Goal: Task Accomplishment & Management: Use online tool/utility

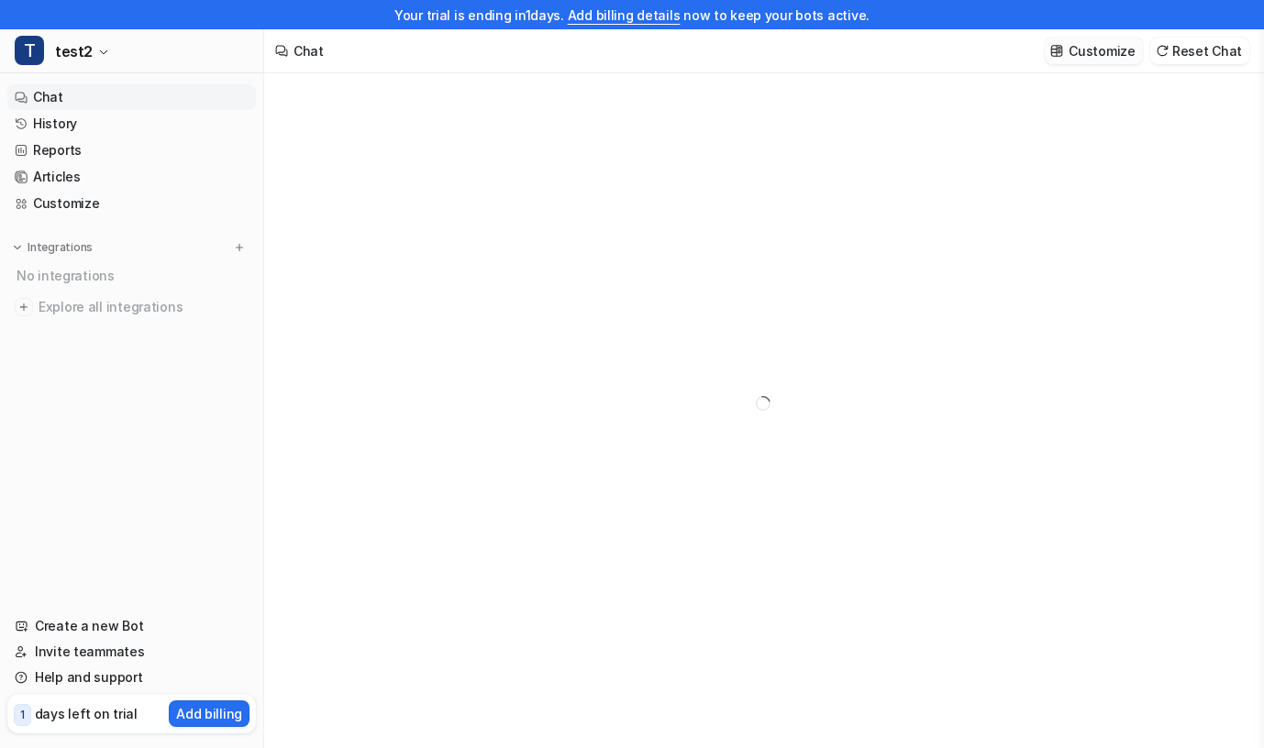
click at [1083, 54] on p "Customize" at bounding box center [1101, 50] width 66 height 19
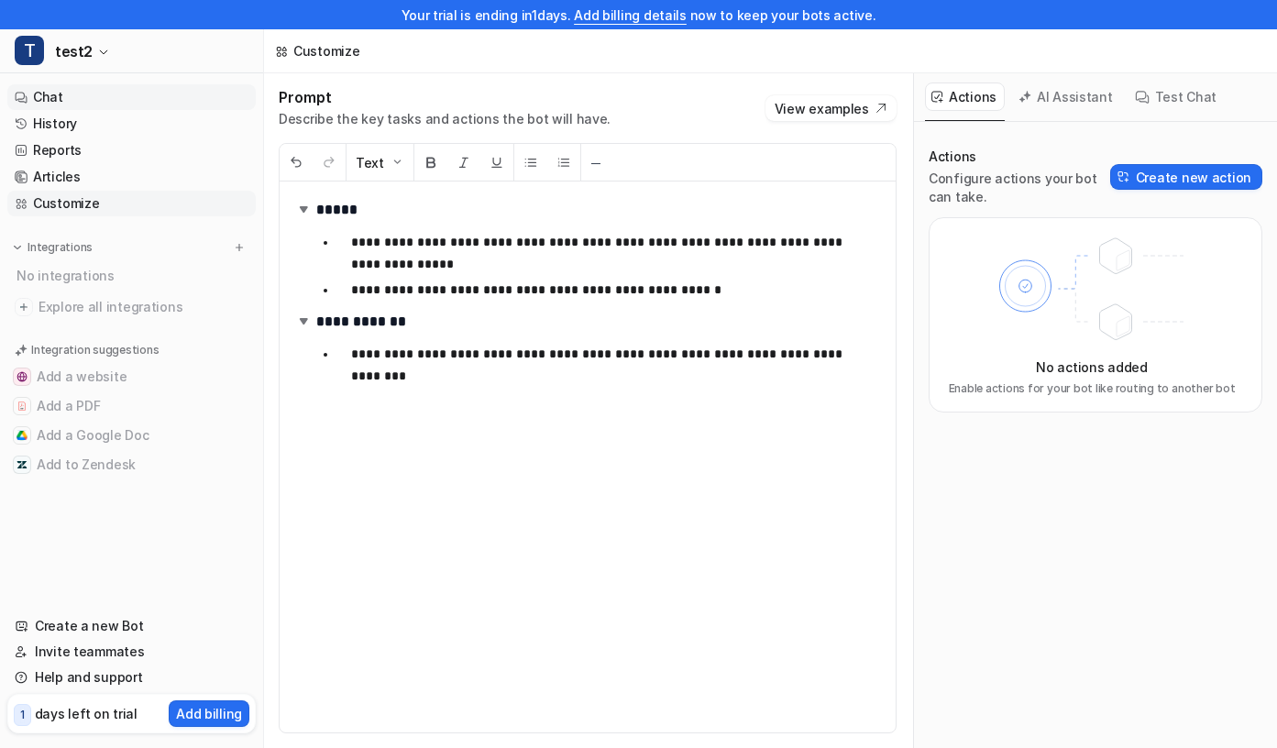
click at [59, 94] on link "Chat" at bounding box center [131, 97] width 249 height 26
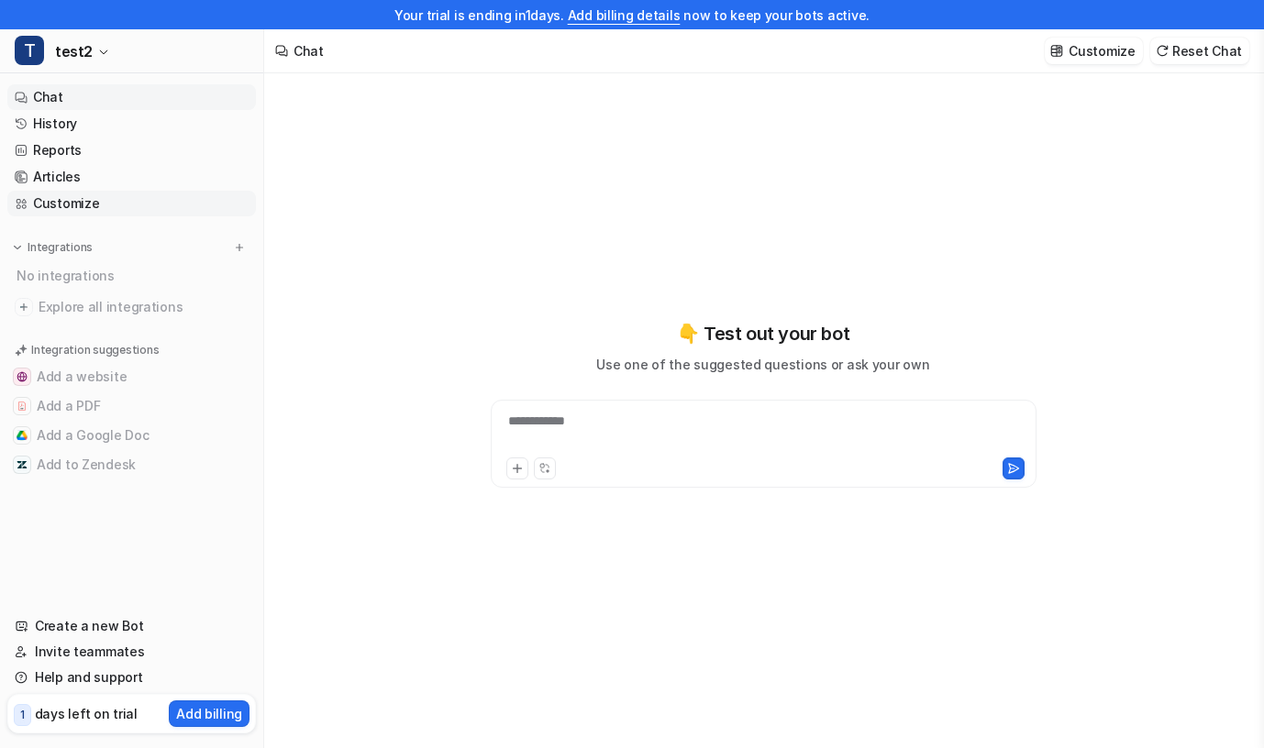
click at [75, 202] on link "Customize" at bounding box center [131, 204] width 249 height 26
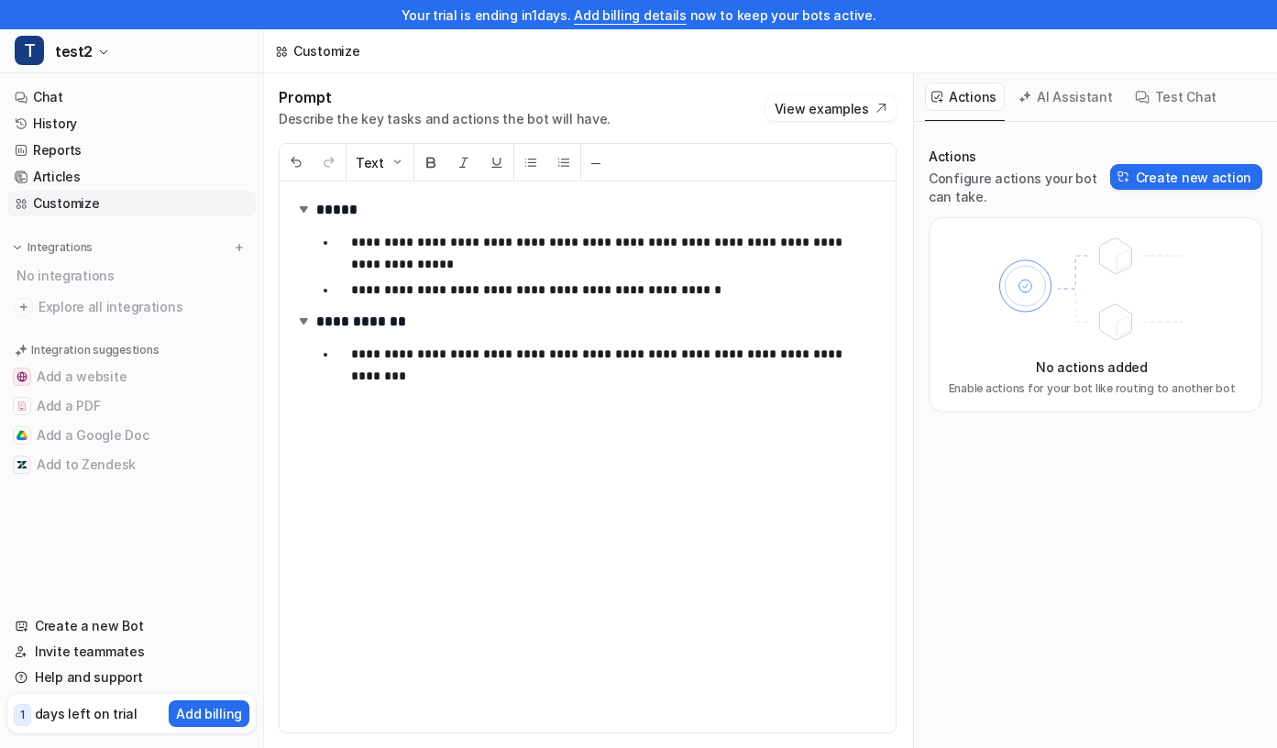
click at [1060, 100] on button "AI Assistant" at bounding box center [1066, 97] width 109 height 28
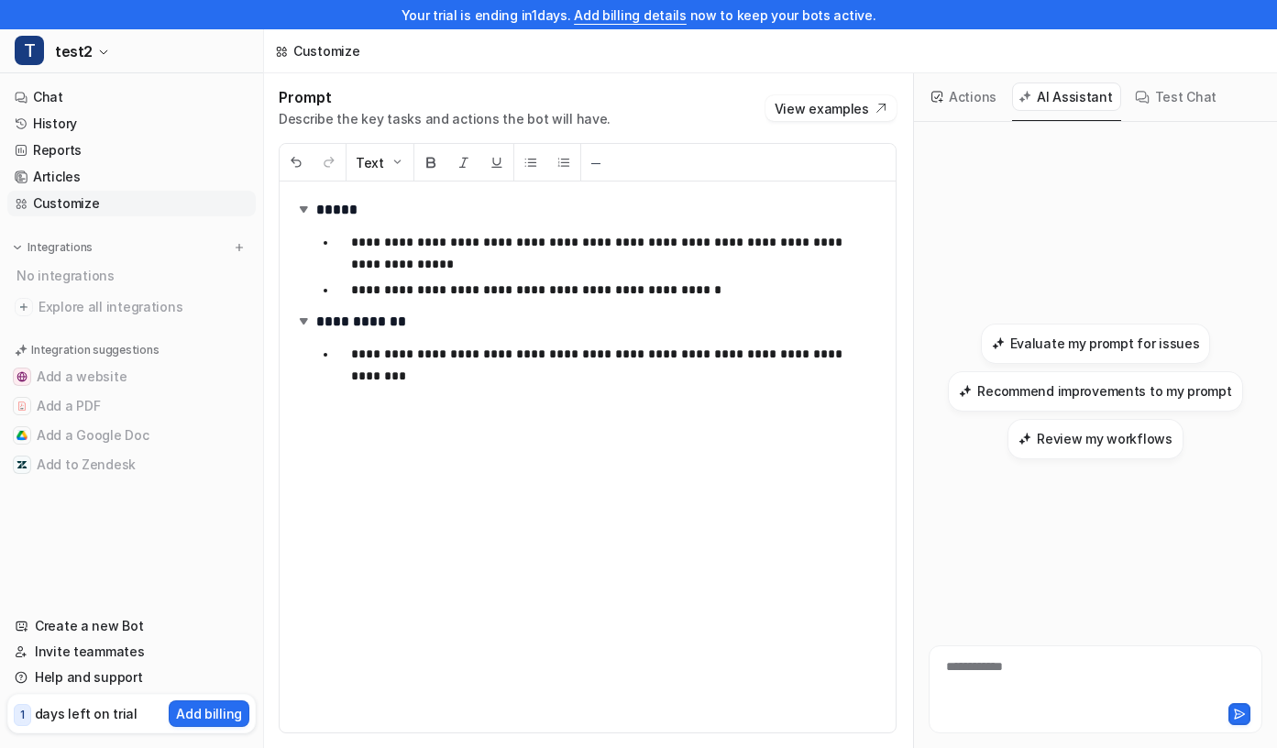
click at [1145, 90] on button "Test Chat" at bounding box center [1177, 97] width 96 height 28
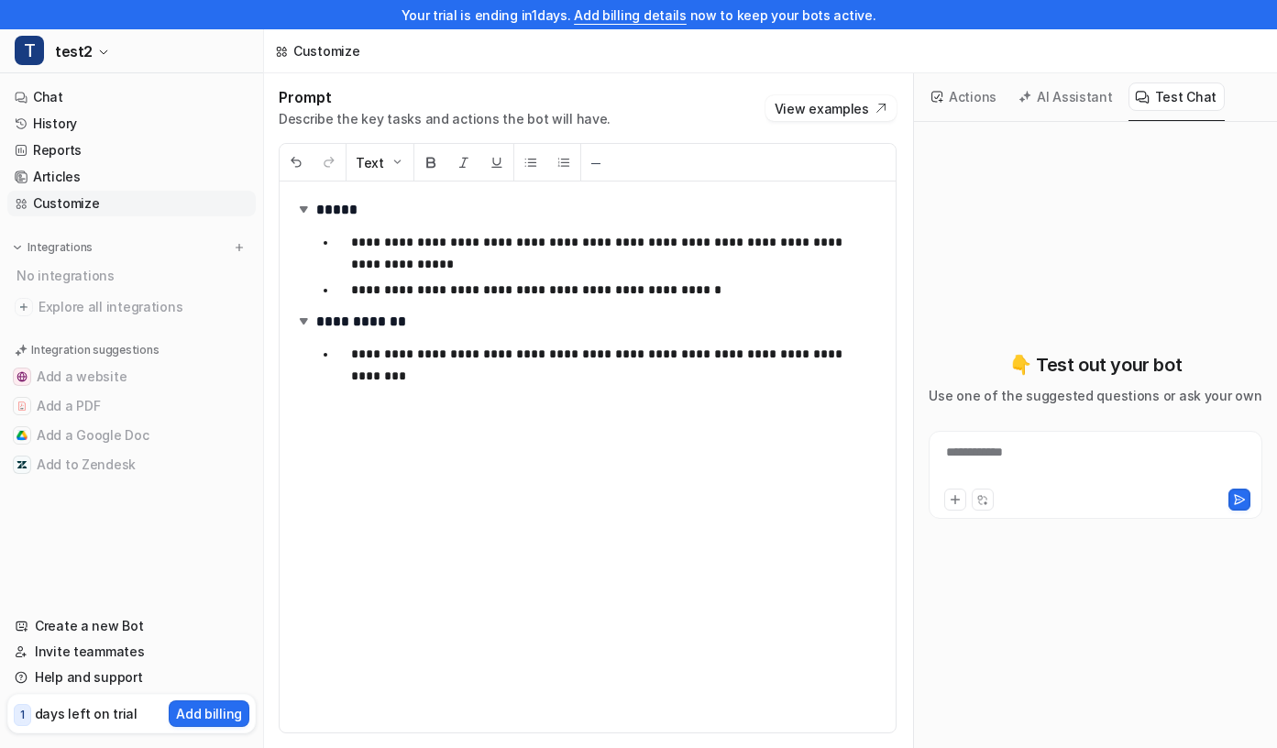
click at [956, 99] on button "Actions" at bounding box center [965, 97] width 80 height 28
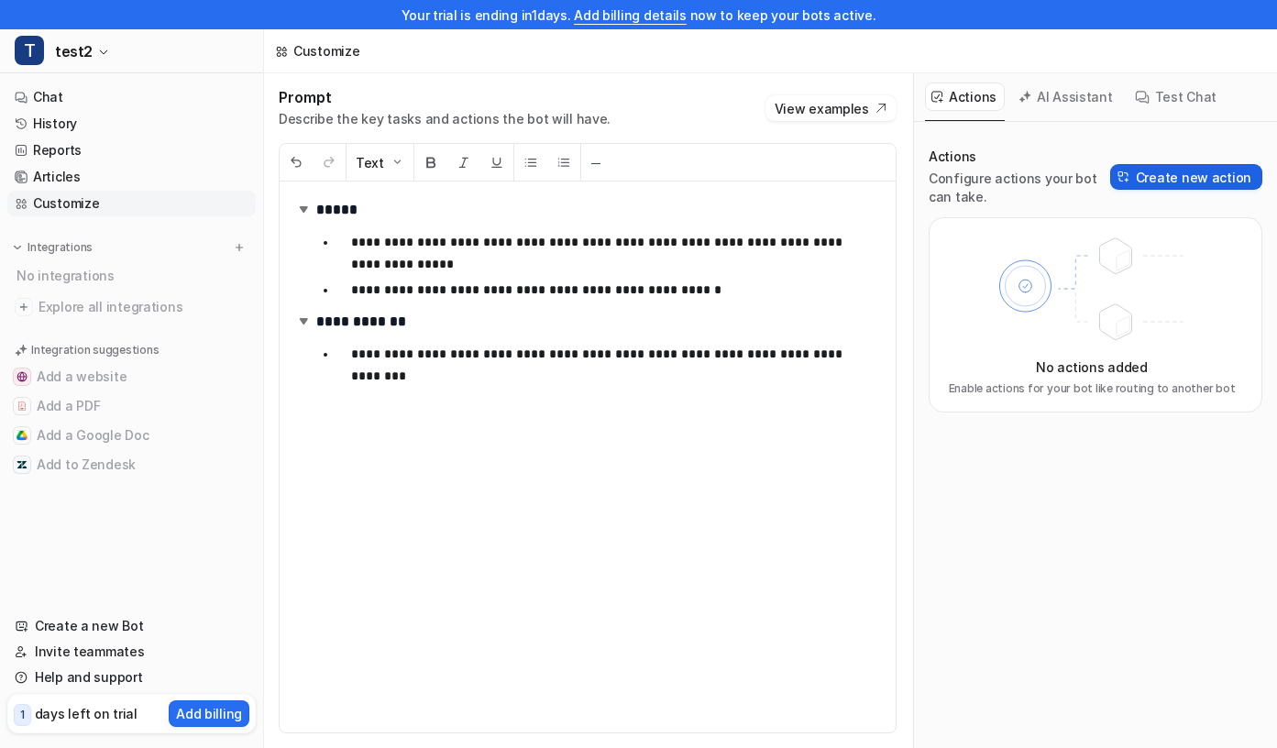
click at [1208, 180] on button "Create new action" at bounding box center [1186, 177] width 152 height 26
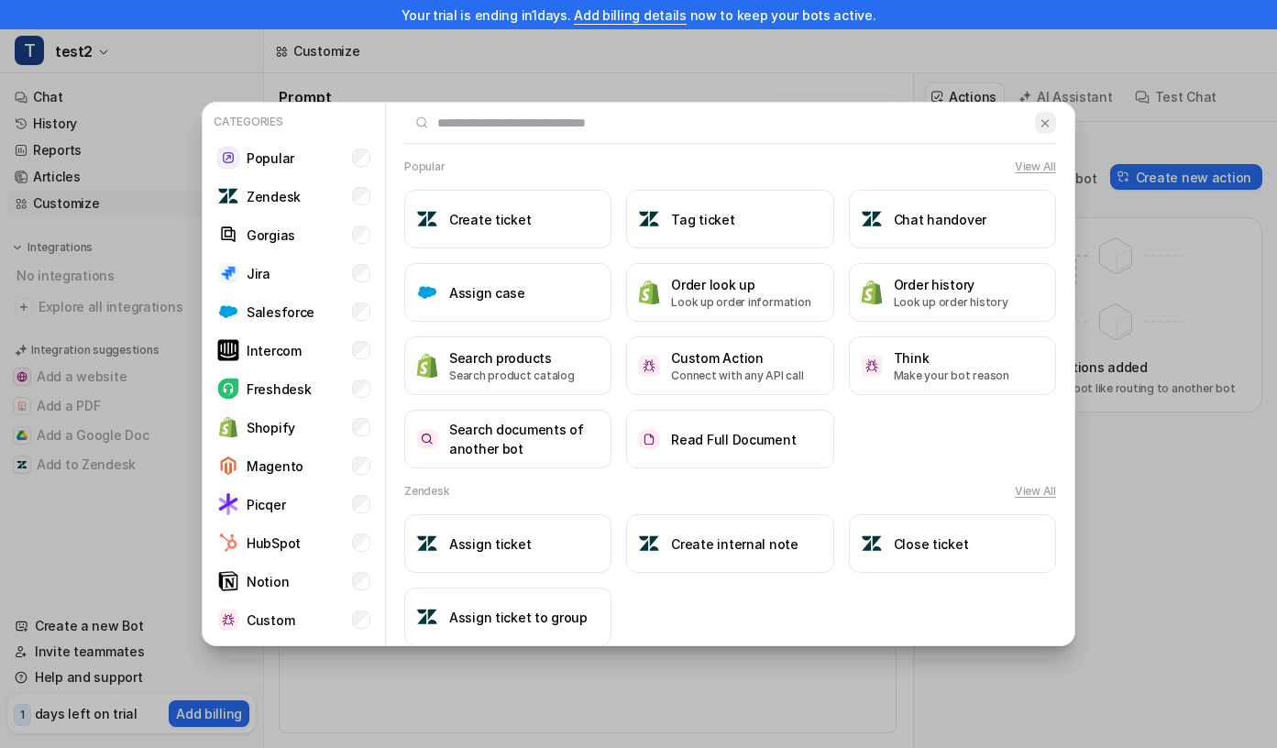
click at [1039, 120] on img at bounding box center [1045, 123] width 13 height 14
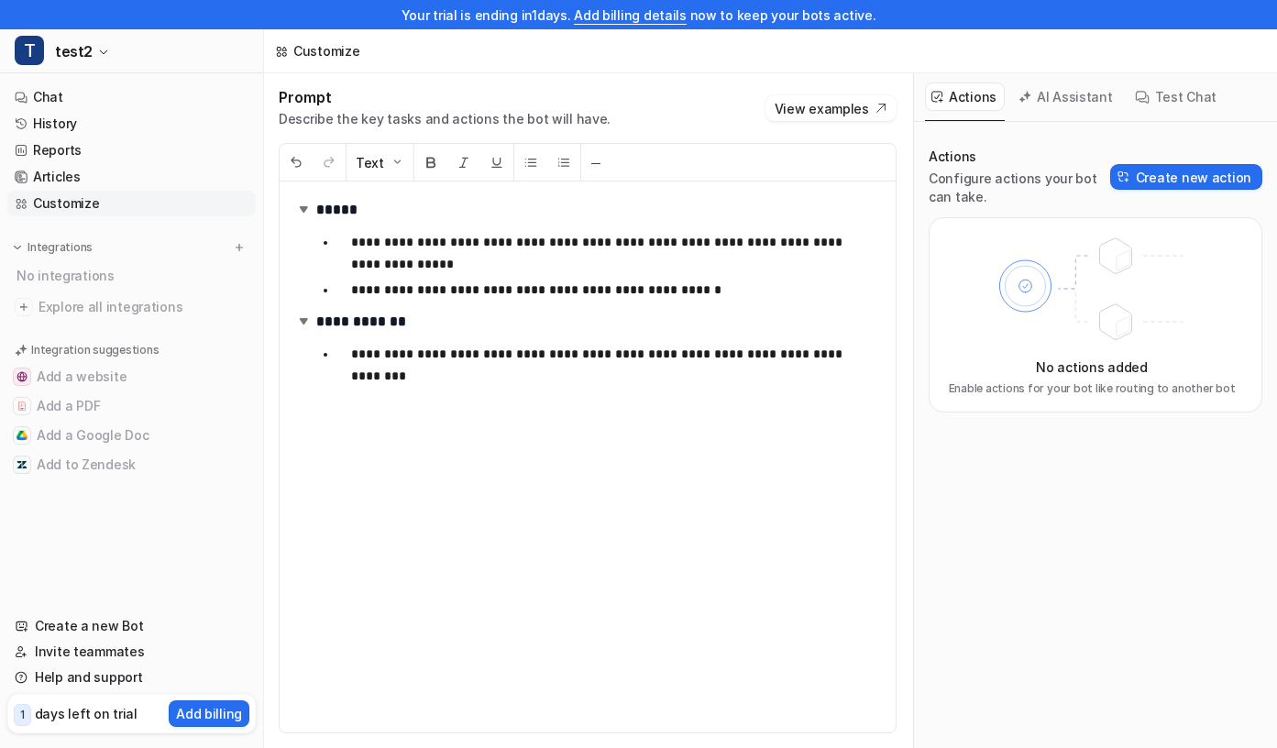
click at [1052, 103] on button "AI Assistant" at bounding box center [1066, 97] width 109 height 28
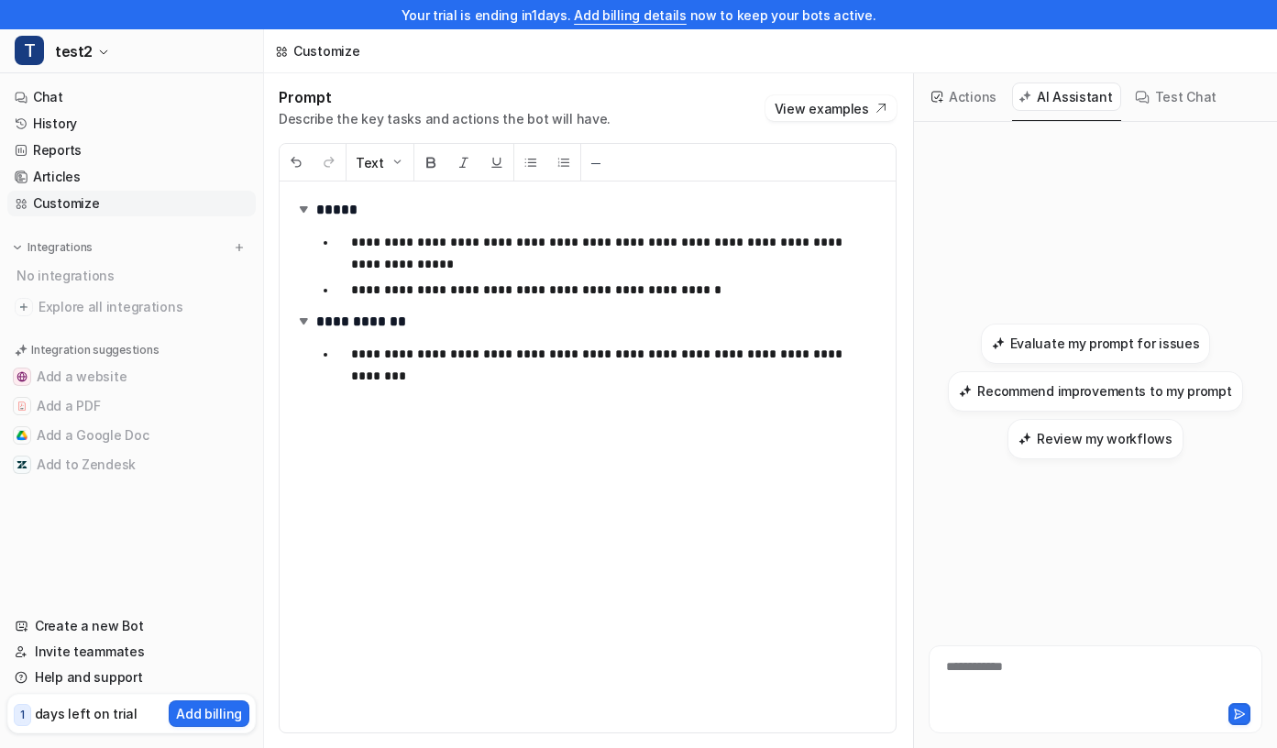
click at [1143, 89] on button "Test Chat" at bounding box center [1177, 97] width 96 height 28
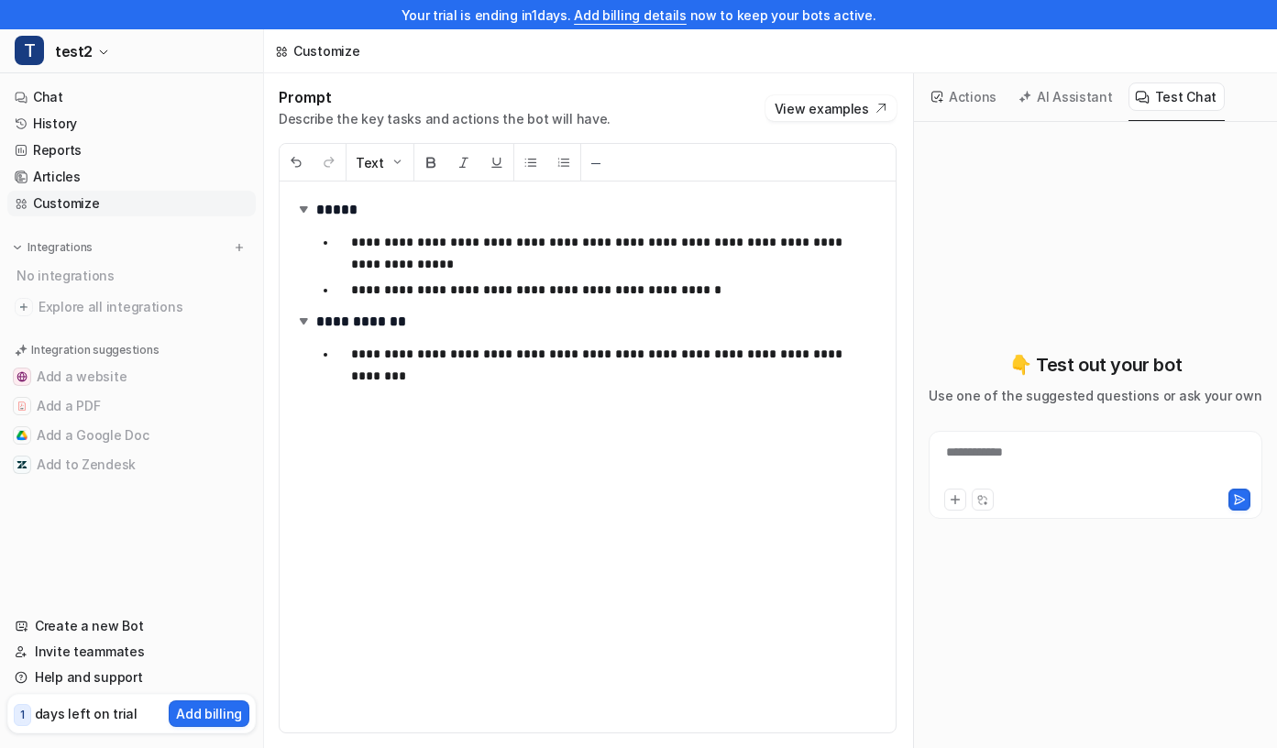
click at [974, 452] on div "**********" at bounding box center [1096, 464] width 325 height 42
click at [1066, 145] on div "👇 Test out your bot Use one of the suggested questions or ask your own" at bounding box center [1096, 435] width 334 height 597
click at [60, 148] on link "Reports" at bounding box center [131, 151] width 249 height 26
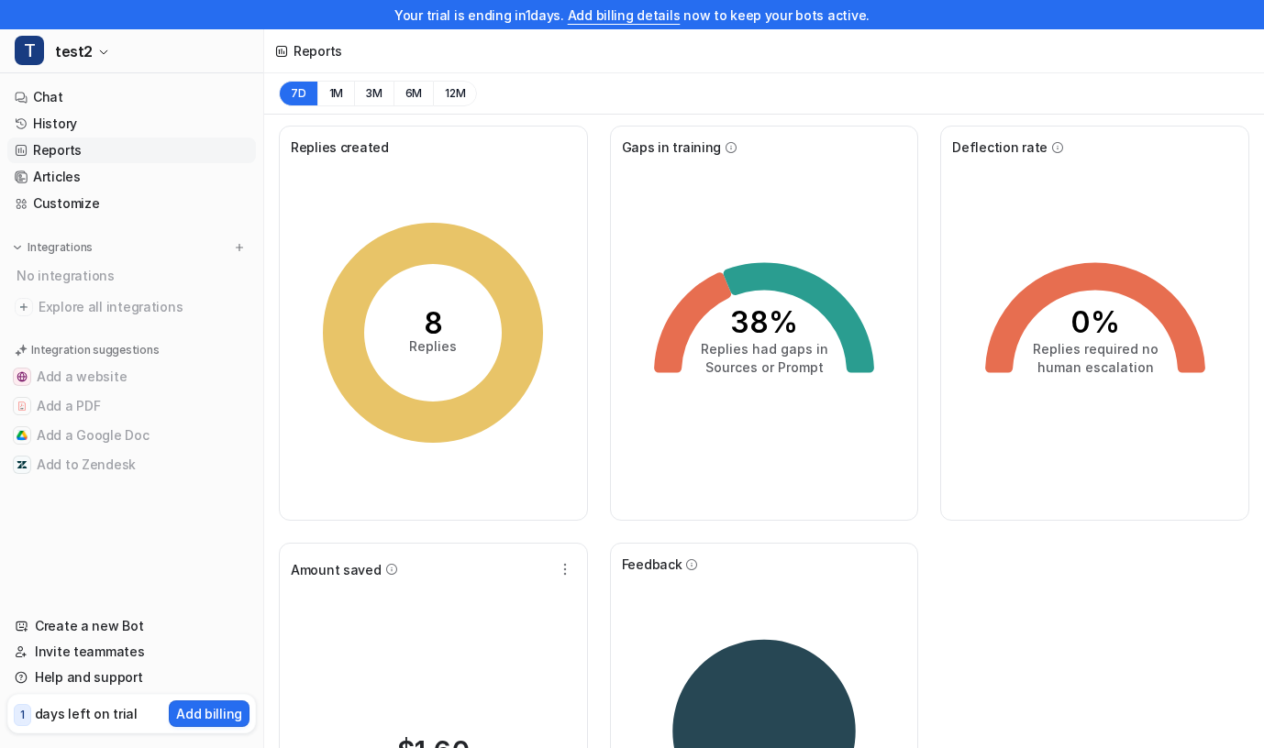
click at [470, 332] on icon "8 Replies" at bounding box center [432, 332] width 275 height 275
click at [790, 315] on tspan "38%" at bounding box center [764, 322] width 68 height 36
click at [1125, 325] on icon "0% Replies required no human escalation" at bounding box center [1094, 332] width 275 height 275
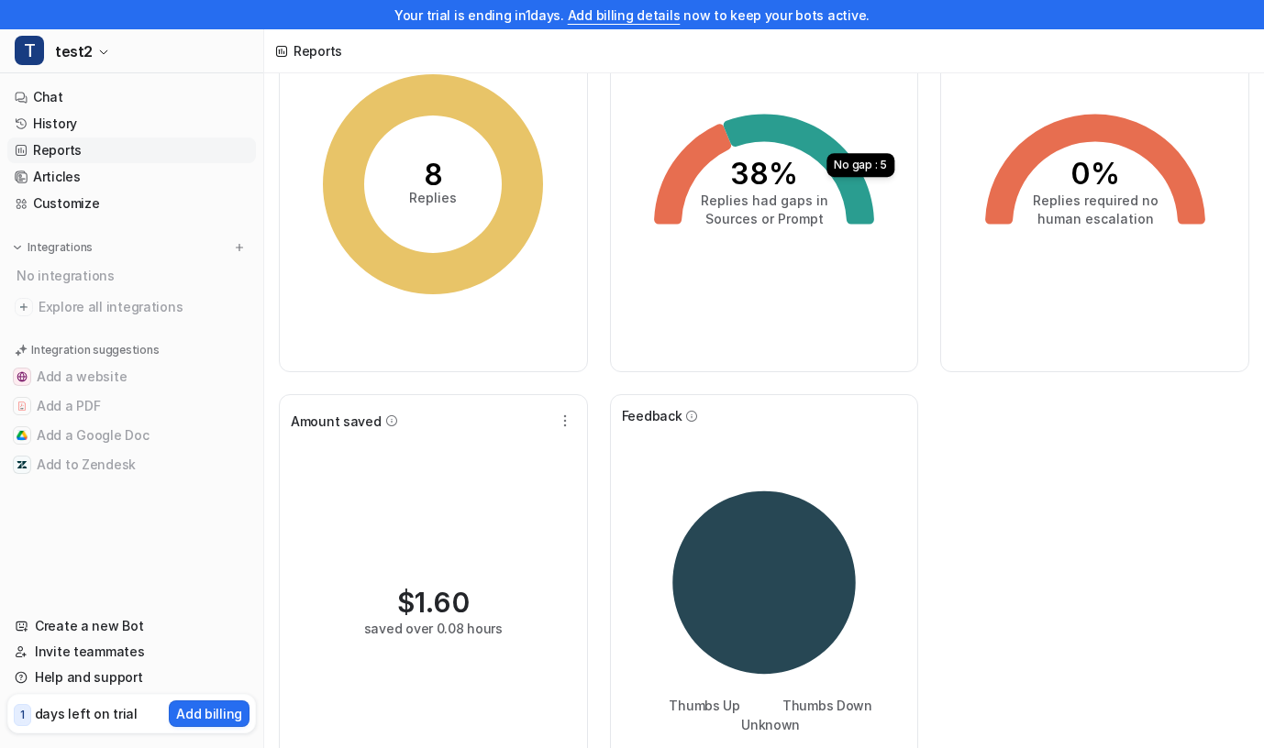
scroll to position [211, 0]
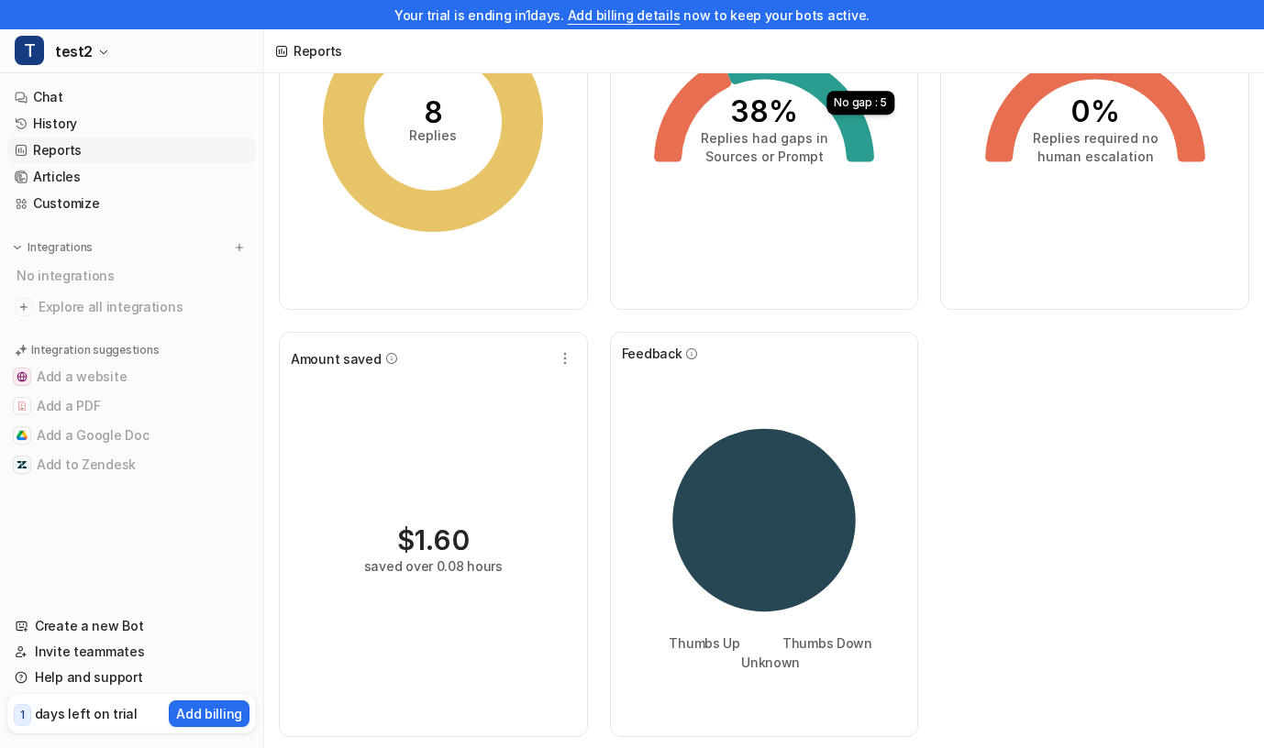
click at [487, 471] on div "$ 1.60 saved over 0.08 hours" at bounding box center [433, 549] width 285 height 352
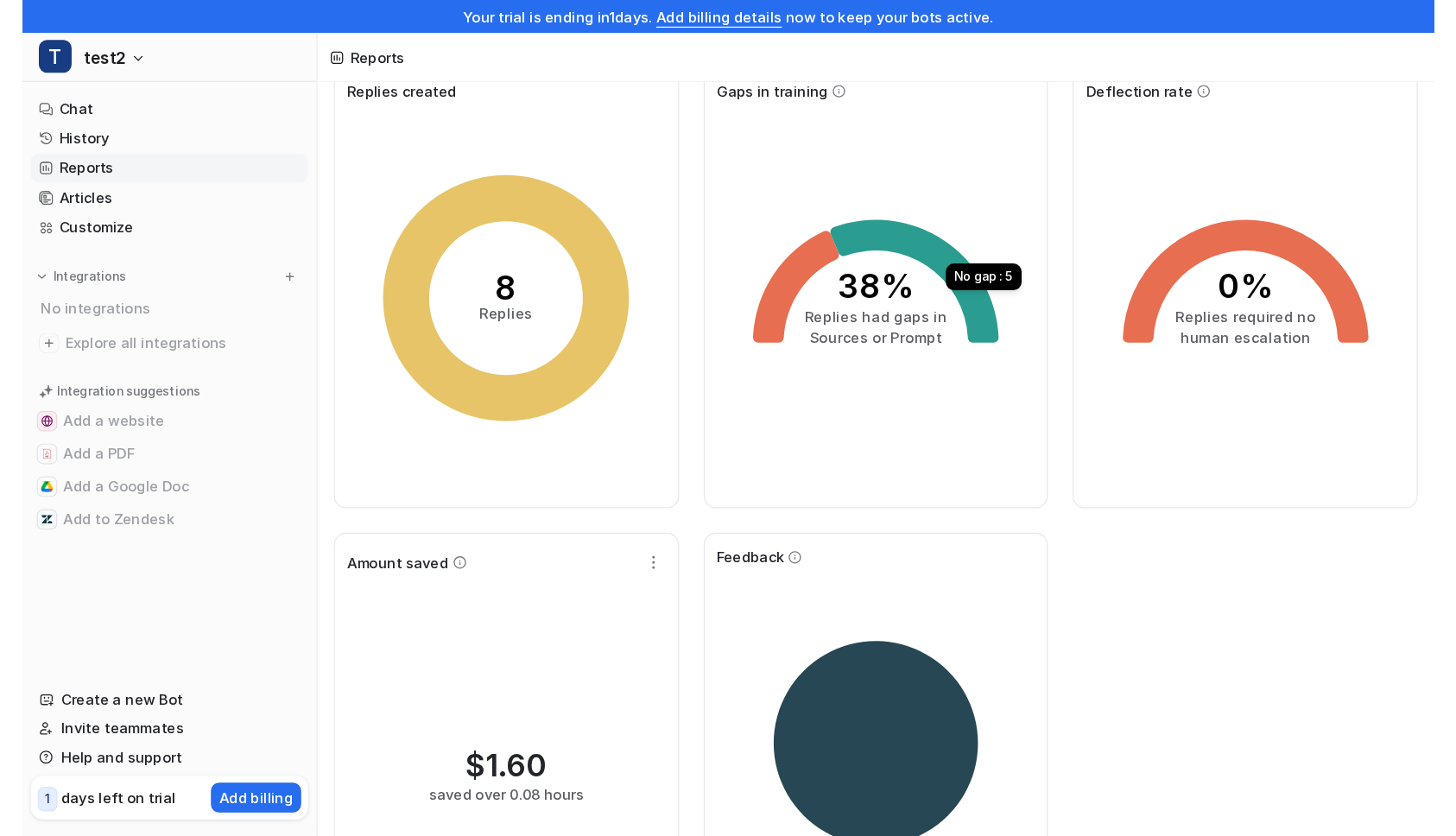
scroll to position [0, 0]
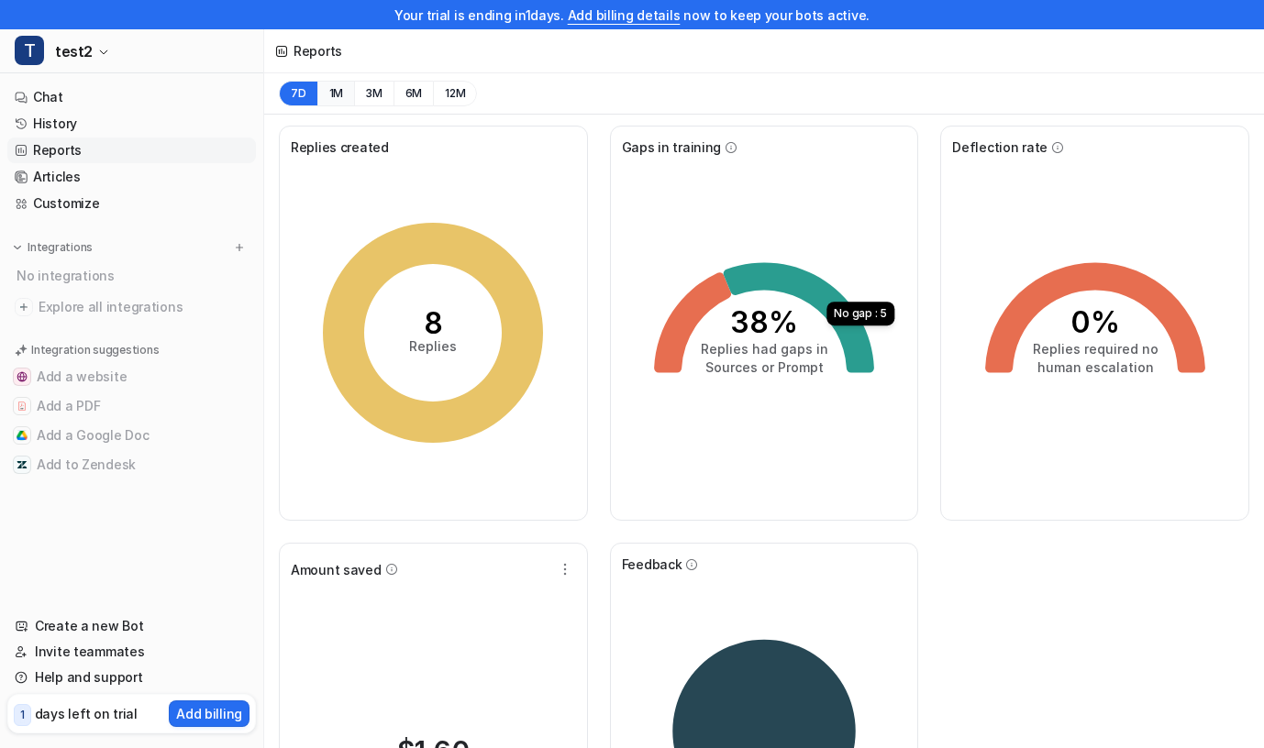
click at [340, 96] on button "1M" at bounding box center [336, 94] width 38 height 26
click at [287, 93] on button "7D" at bounding box center [298, 94] width 39 height 26
